Goal: Information Seeking & Learning: Learn about a topic

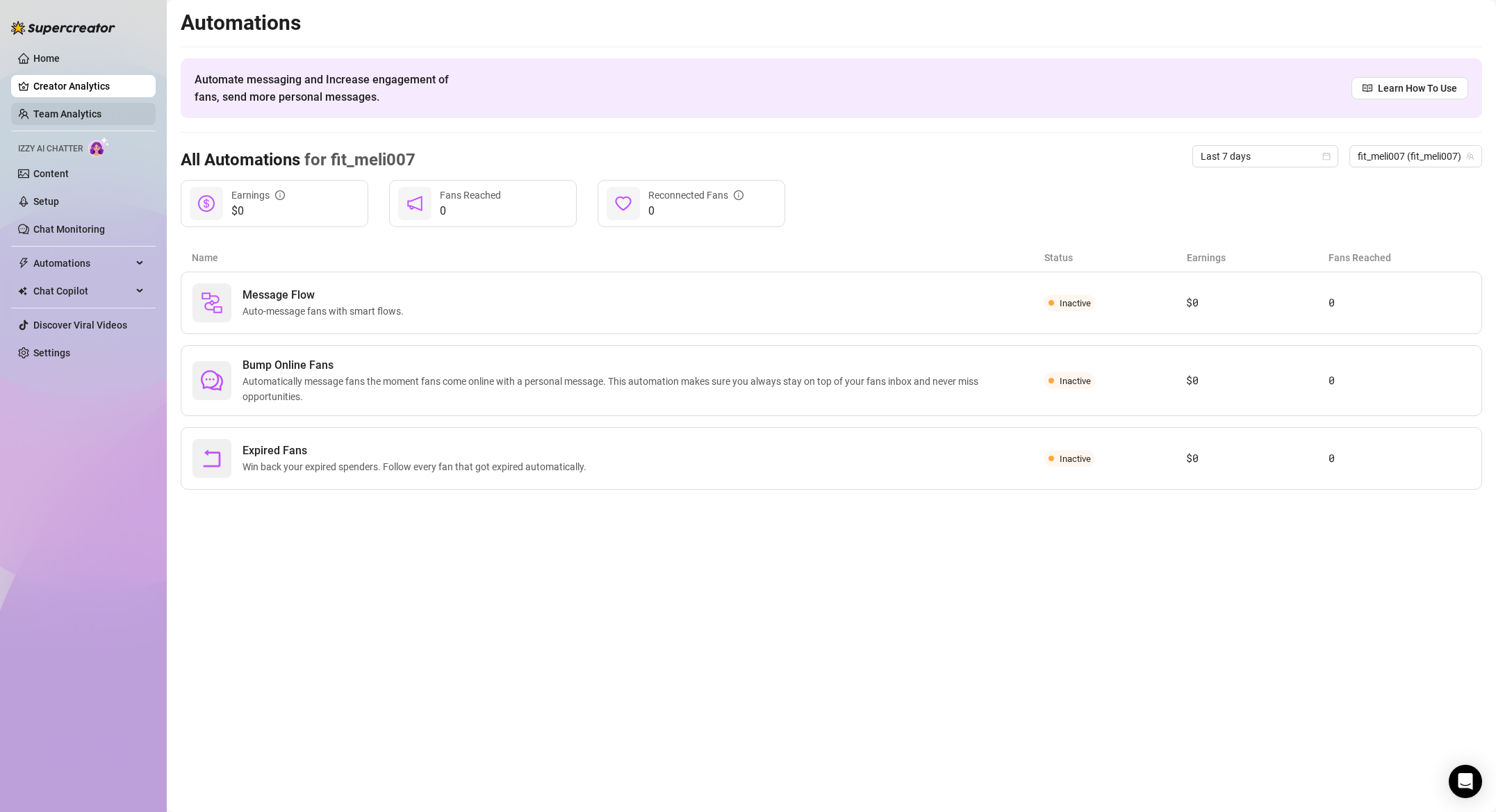
click at [70, 108] on link "Team Analytics" at bounding box center [67, 113] width 68 height 11
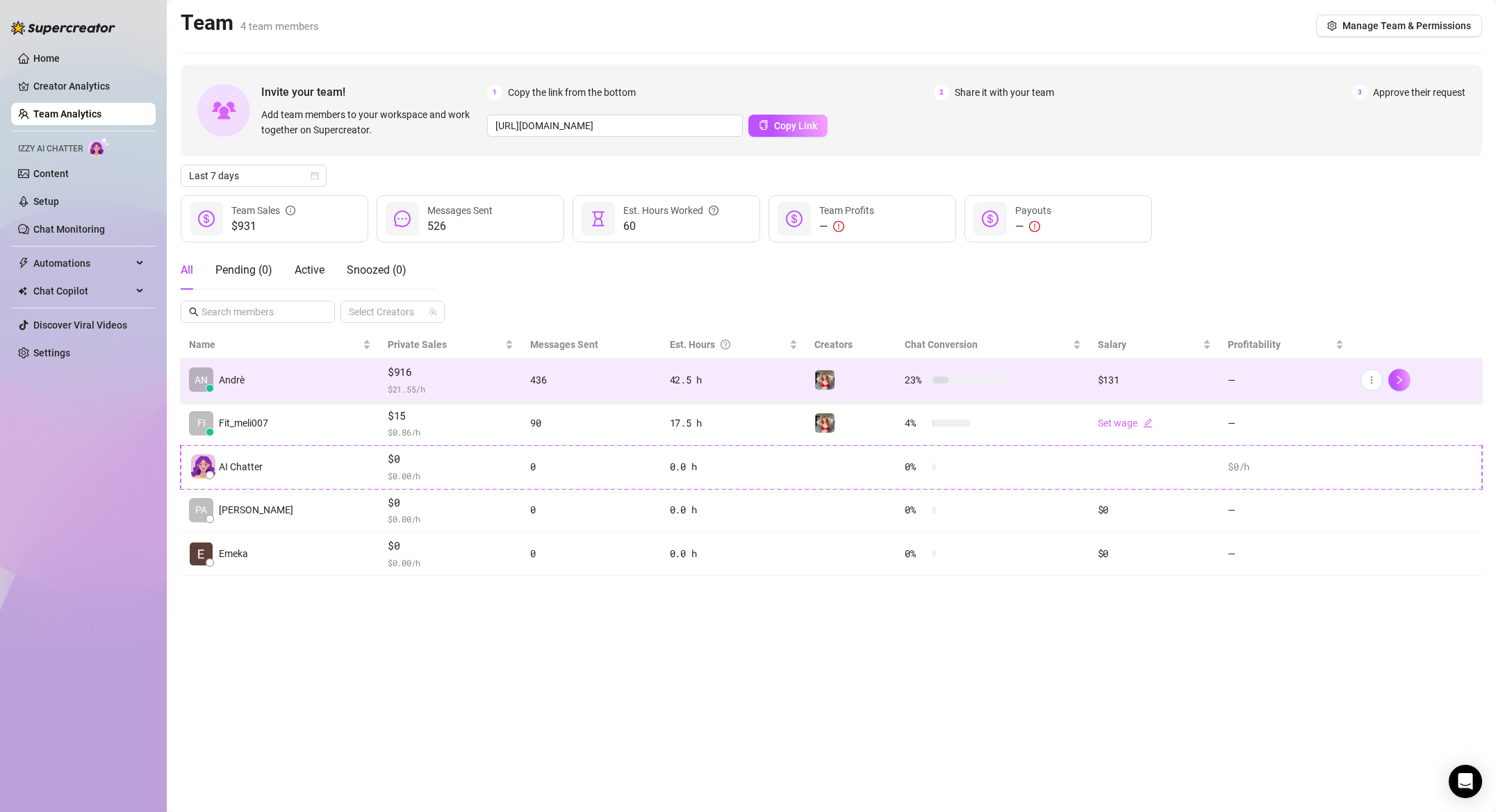
click at [388, 372] on span "$916" at bounding box center [450, 372] width 126 height 16
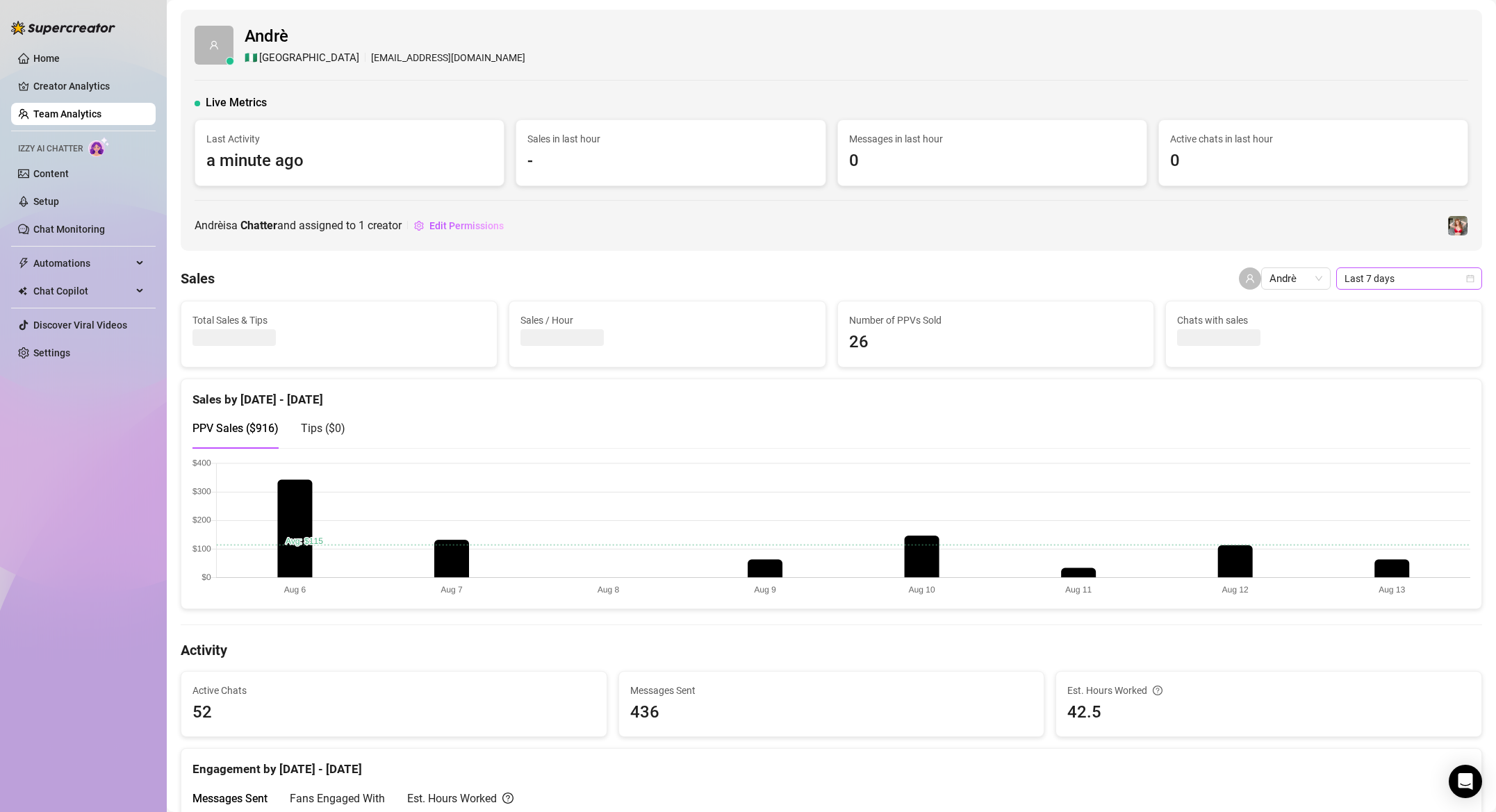
click at [1403, 275] on span "Last 7 days" at bounding box center [1409, 278] width 129 height 21
click at [1388, 346] on div "Last 30 days" at bounding box center [1409, 350] width 123 height 15
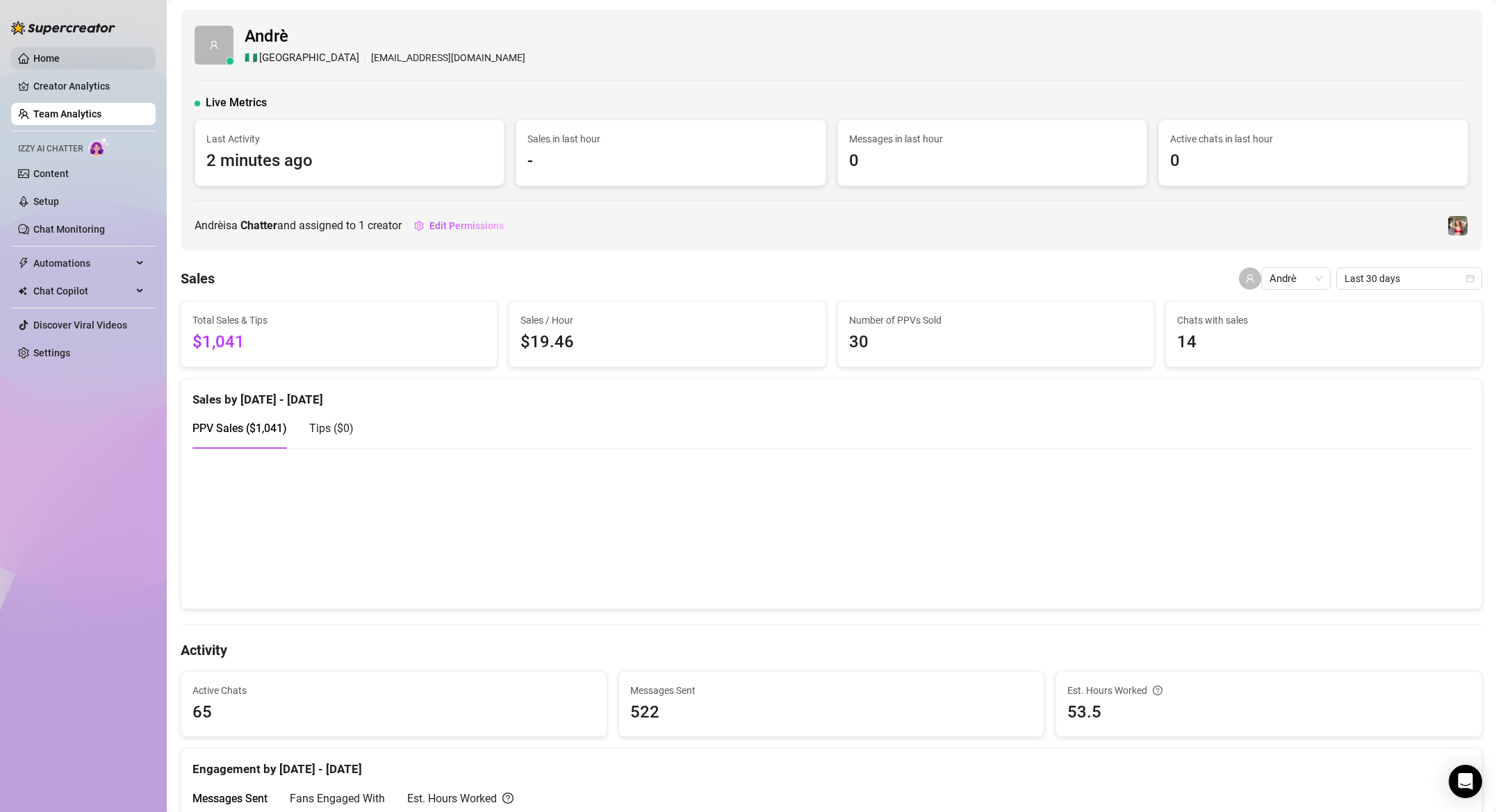
click at [54, 62] on link "Home" at bounding box center [46, 58] width 26 height 11
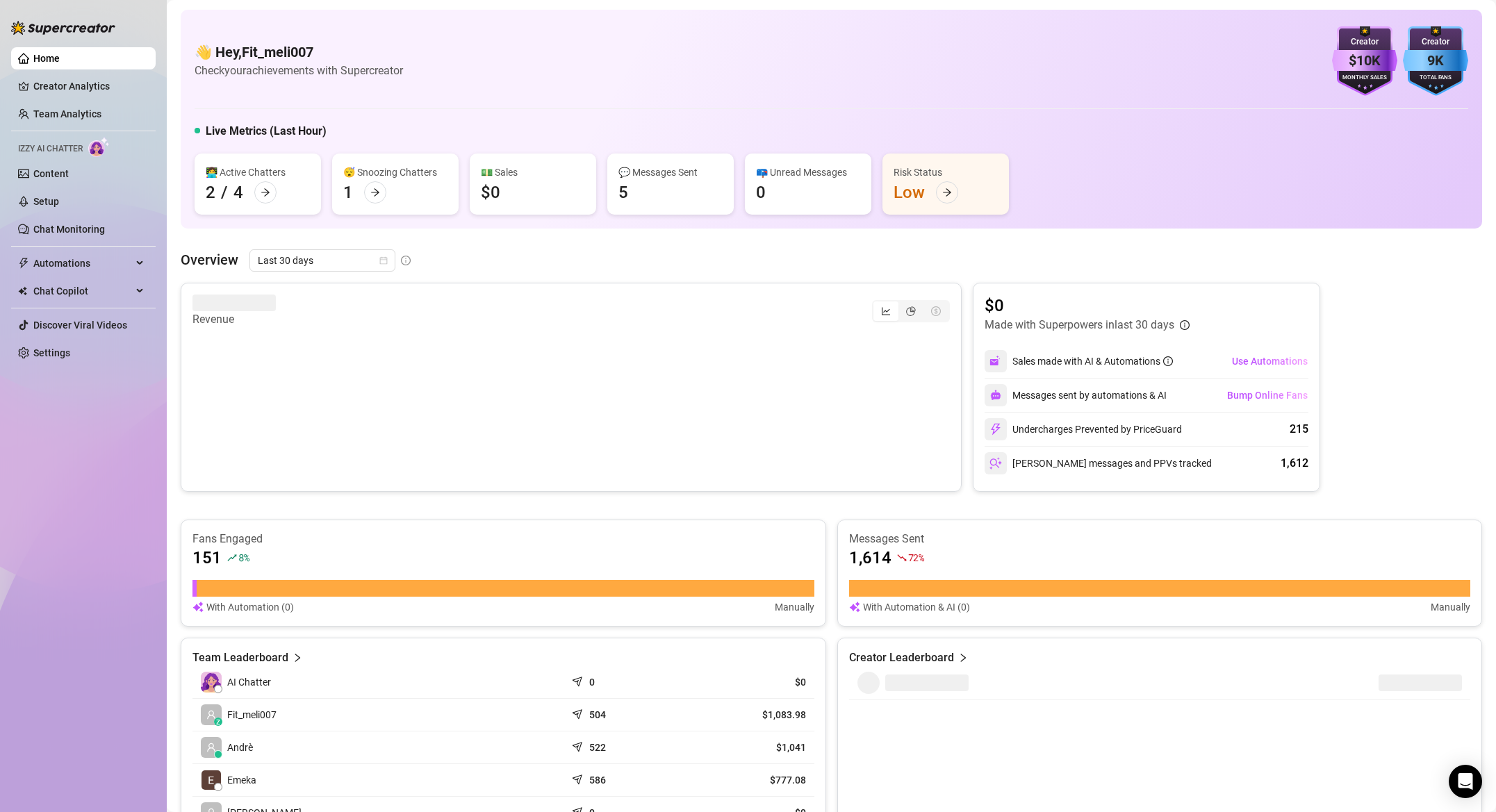
click at [280, 186] on div "👩‍💻 Active Chatters 2 / 4" at bounding box center [257, 183] width 126 height 61
click at [270, 191] on div at bounding box center [265, 192] width 22 height 22
